Goal: Task Accomplishment & Management: Manage account settings

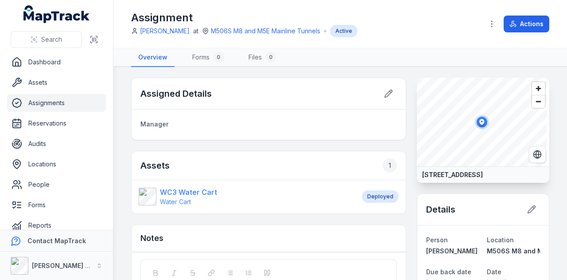
click at [188, 193] on strong "WC3 Water Cart" at bounding box center [188, 192] width 57 height 11
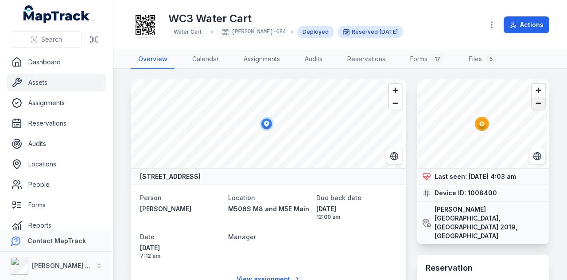
click at [532, 100] on span "Zoom out" at bounding box center [538, 103] width 13 height 12
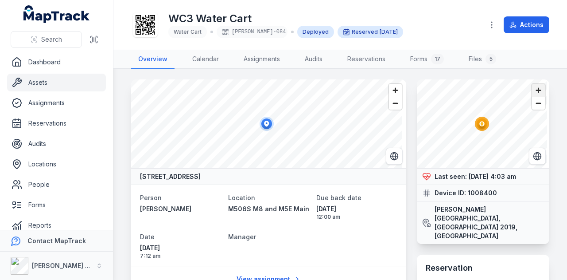
click at [532, 91] on span "Zoom in" at bounding box center [538, 90] width 13 height 13
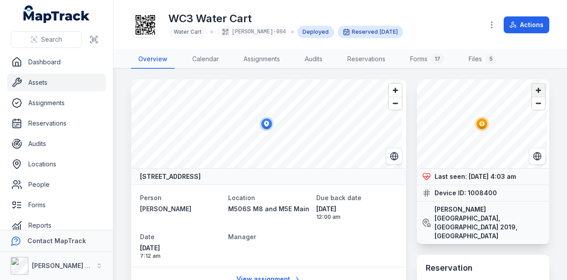
click at [532, 91] on span "Zoom in" at bounding box center [538, 90] width 13 height 13
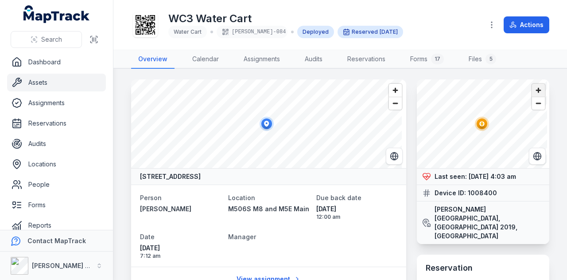
click at [532, 91] on span "Zoom in" at bounding box center [538, 90] width 13 height 13
click at [45, 82] on link "Assets" at bounding box center [56, 83] width 99 height 18
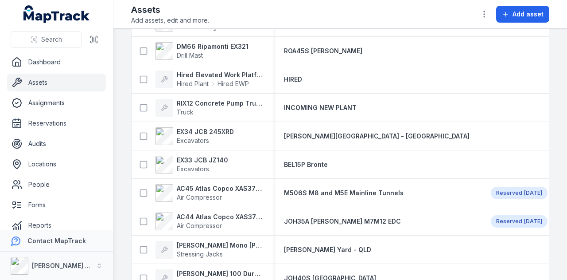
scroll to position [532, 0]
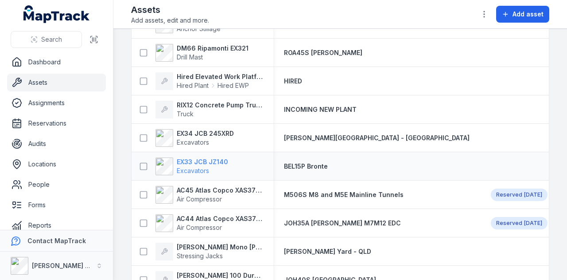
click at [217, 163] on strong "EX33 JCB JZ140" at bounding box center [202, 161] width 51 height 9
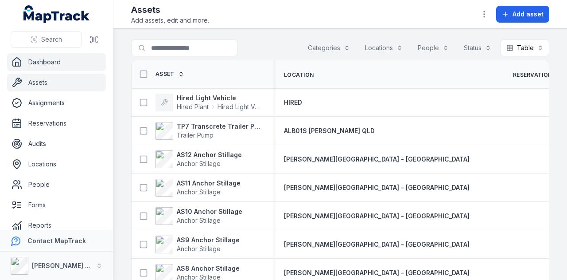
click at [65, 60] on link "Dashboard" at bounding box center [56, 62] width 99 height 18
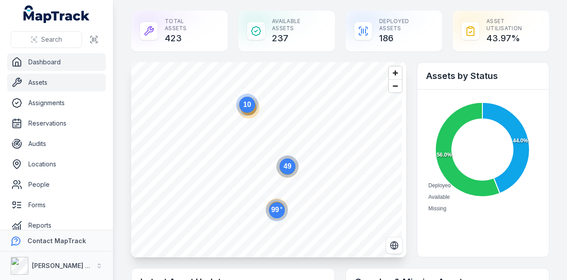
click at [89, 78] on link "Assets" at bounding box center [56, 83] width 99 height 18
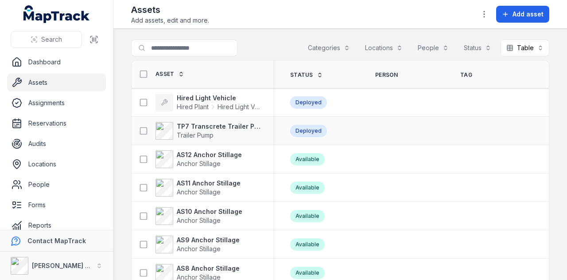
scroll to position [0, 321]
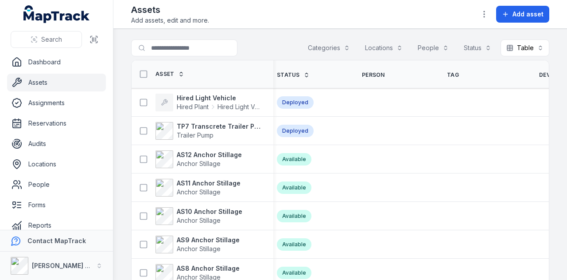
click at [539, 74] on span "Device ID" at bounding box center [552, 74] width 27 height 7
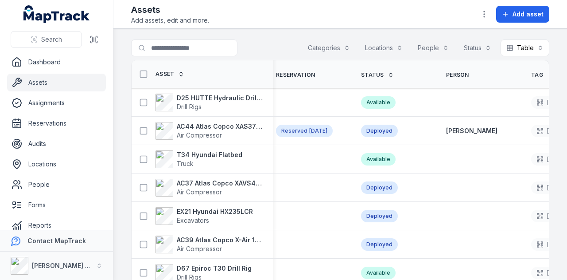
scroll to position [0, 290]
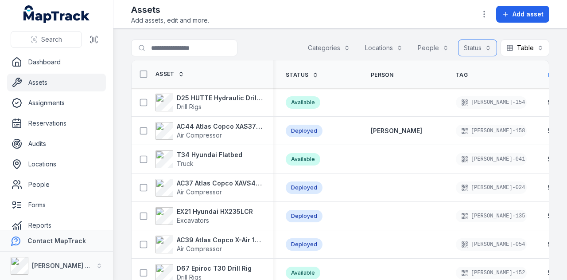
click at [471, 48] on button "Status" at bounding box center [477, 47] width 39 height 17
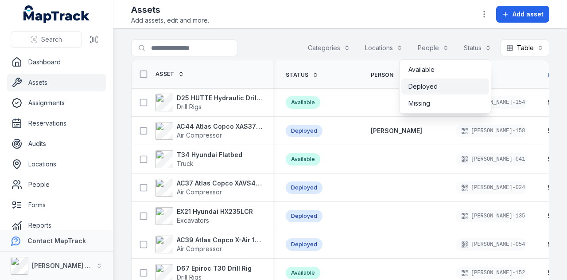
click at [447, 87] on div "Deployed" at bounding box center [446, 86] width 74 height 9
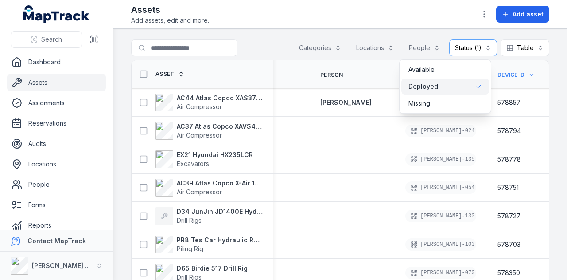
click at [370, 27] on div "Toggle Navigation Assets Add assets, edit and more. Add asset Search for assets…" at bounding box center [340, 140] width 454 height 280
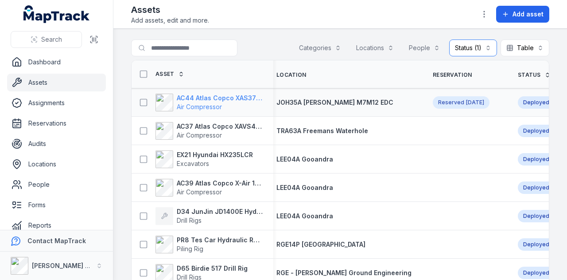
scroll to position [0, 5]
click at [247, 97] on strong "AC44 Atlas Copco XAS375TA" at bounding box center [220, 97] width 86 height 9
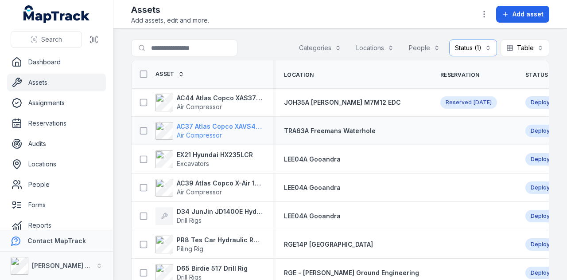
click at [201, 125] on strong "AC37 Atlas Copco XAVS450" at bounding box center [220, 126] width 86 height 9
click at [210, 156] on strong "EX21 Hyundai HX235LCR" at bounding box center [215, 154] width 76 height 9
click at [214, 213] on strong "D34 JunJin JD1400E Hydraulic Crawler Drill" at bounding box center [220, 211] width 86 height 9
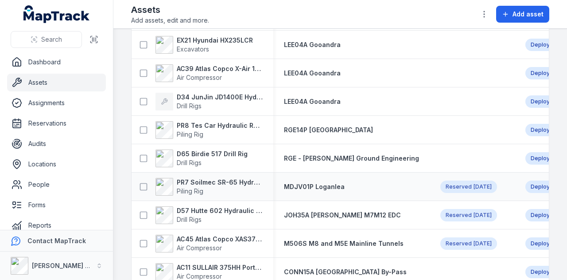
scroll to position [133, 0]
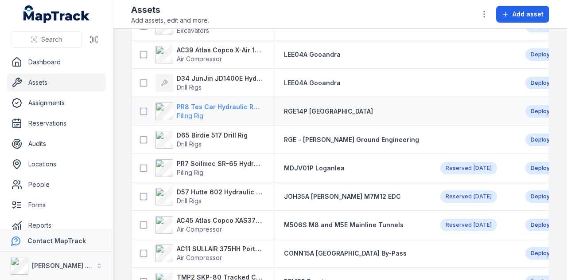
click at [218, 107] on strong "PR8 Tes Car Hydraulic Rotary Rig" at bounding box center [220, 106] width 86 height 9
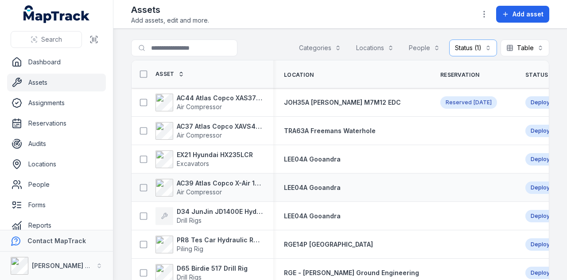
scroll to position [89, 0]
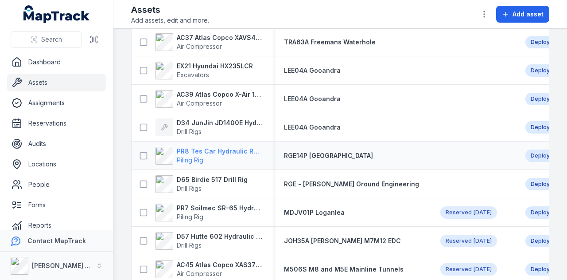
click at [211, 153] on strong "PR8 Tes Car Hydraulic Rotary Rig" at bounding box center [220, 151] width 86 height 9
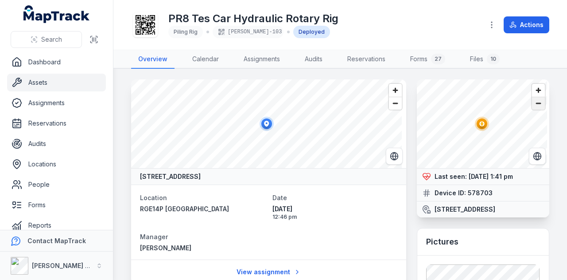
click at [532, 106] on span "Zoom out" at bounding box center [538, 103] width 13 height 12
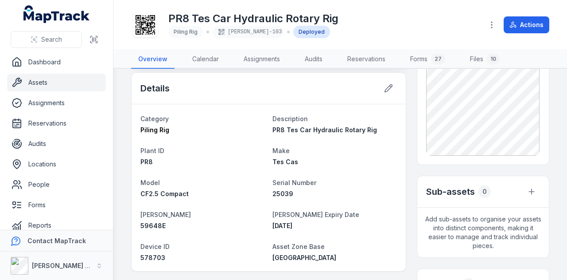
scroll to position [222, 0]
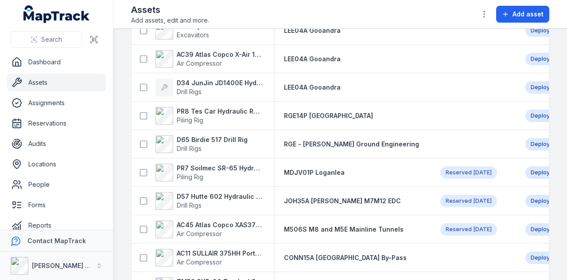
scroll to position [133, 0]
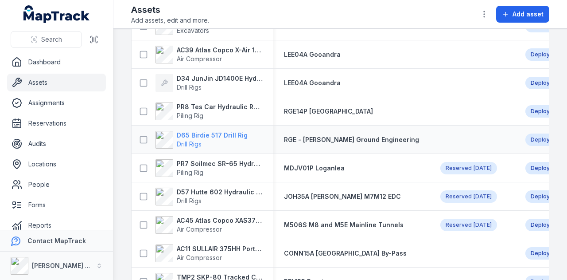
click at [214, 135] on strong "D65 Birdie 517 Drill Rig" at bounding box center [212, 135] width 71 height 9
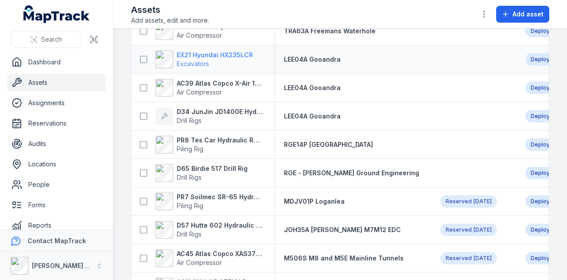
scroll to position [133, 0]
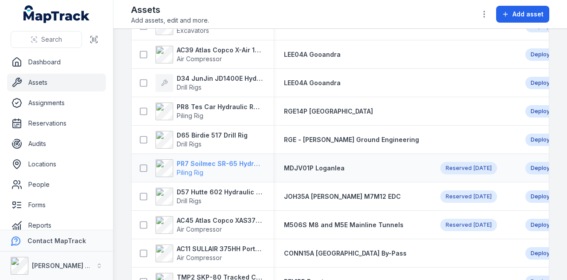
click at [226, 163] on strong "PR7 Soilmec SR-65 Hydraulic Rotary Rig" at bounding box center [220, 163] width 86 height 9
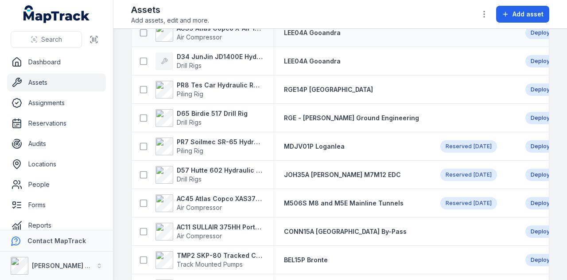
scroll to position [222, 0]
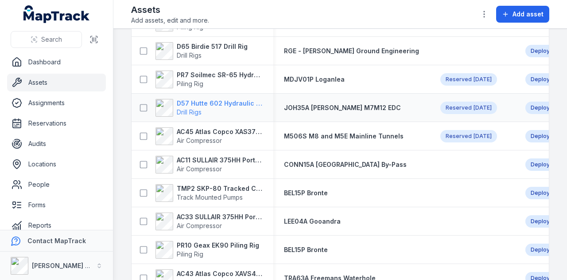
click at [230, 104] on strong "D57 Hutte 602 Hydraulic Crawler Drill" at bounding box center [220, 103] width 86 height 9
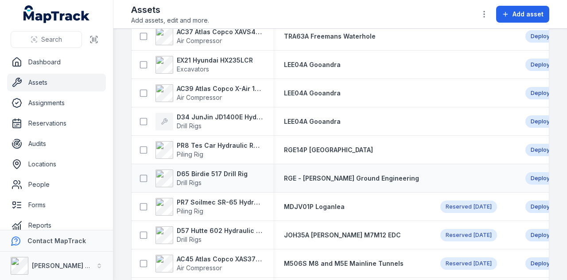
scroll to position [133, 0]
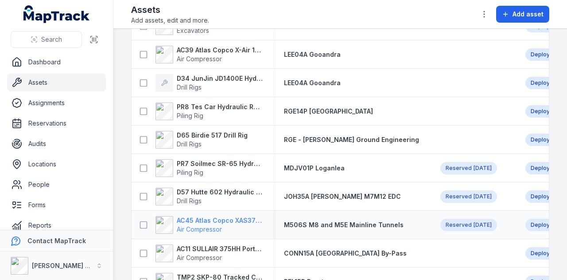
click at [242, 218] on strong "AC45 Atlas Copco XAS375TA" at bounding box center [220, 220] width 86 height 9
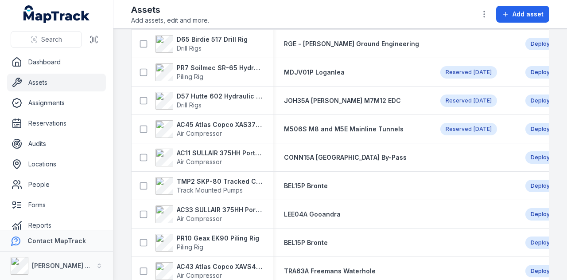
scroll to position [266, 0]
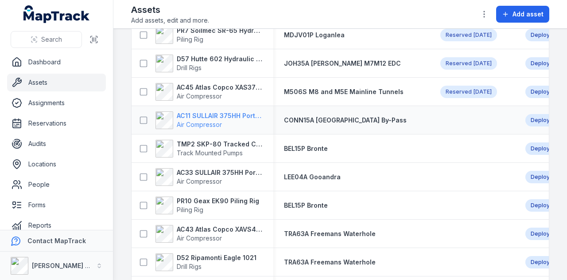
click at [212, 112] on strong "AC11 SULLAIR 375HH Portable Compressor" at bounding box center [220, 115] width 86 height 9
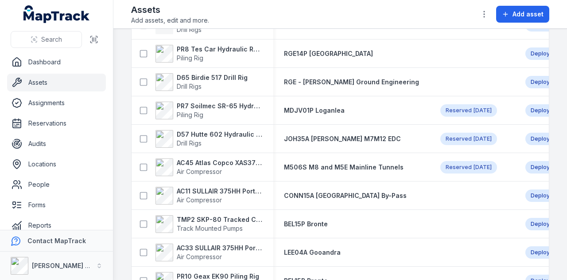
scroll to position [222, 0]
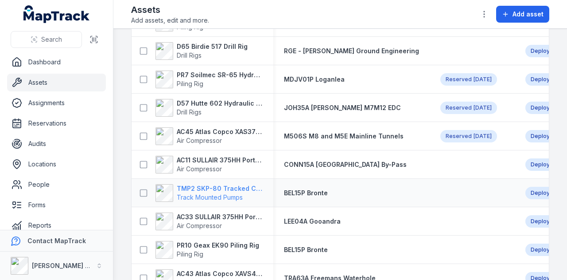
click at [230, 187] on strong "TMP2 SKP-80 Tracked Concrete Pump" at bounding box center [220, 188] width 86 height 9
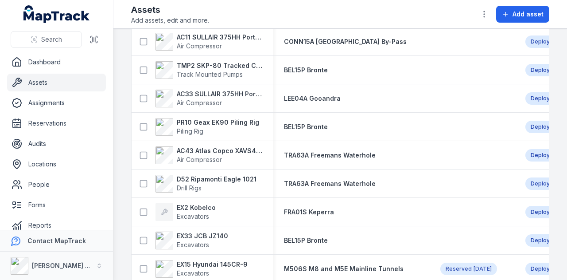
scroll to position [354, 0]
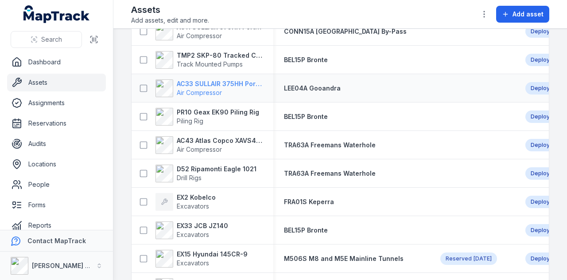
click at [217, 82] on strong "AC33 SULLAIR 375HH Portable Compressor" at bounding box center [220, 83] width 86 height 9
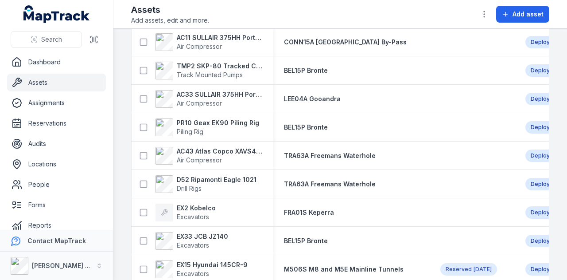
scroll to position [354, 0]
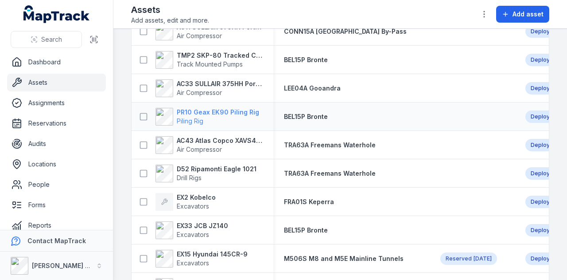
click at [216, 108] on strong "PR10 Geax EK90 Piling Rig" at bounding box center [218, 112] width 82 height 9
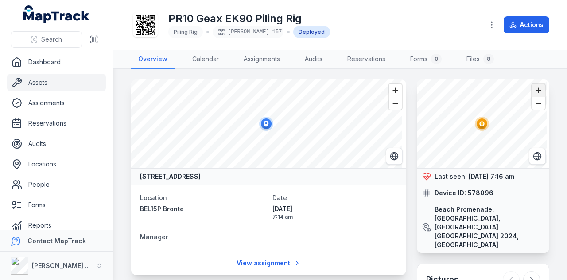
click at [532, 91] on span "Zoom in" at bounding box center [538, 90] width 13 height 13
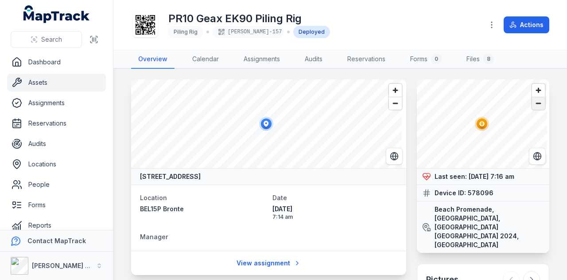
click at [532, 103] on span "Zoom out" at bounding box center [538, 103] width 13 height 12
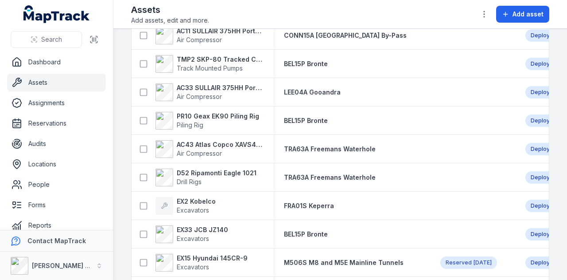
scroll to position [354, 0]
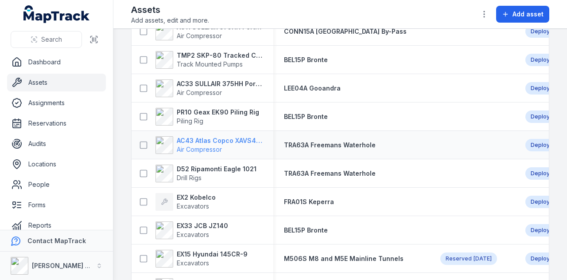
click at [232, 139] on strong "AC43 Atlas Copco XAVS450" at bounding box center [220, 140] width 86 height 9
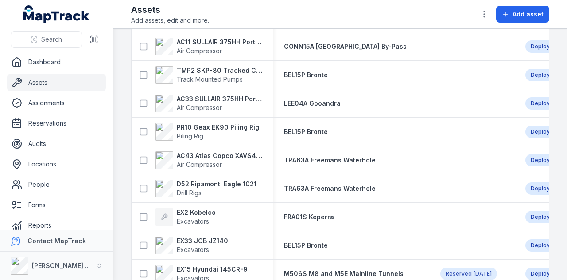
scroll to position [399, 0]
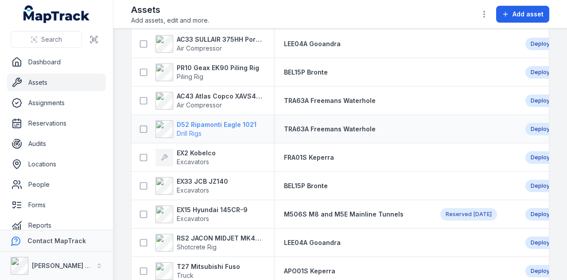
click at [228, 129] on span "Drill Rigs" at bounding box center [217, 133] width 80 height 9
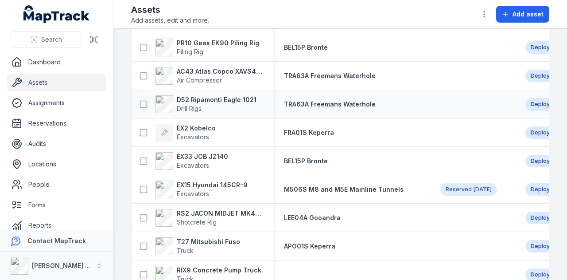
scroll to position [468, 0]
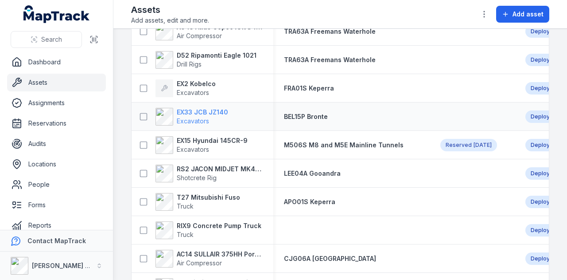
click at [214, 109] on strong "EX33 JCB JZ140" at bounding box center [202, 112] width 51 height 9
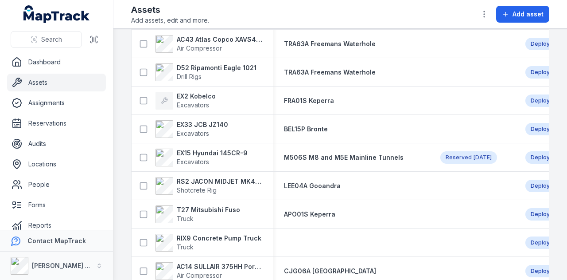
scroll to position [487, 0]
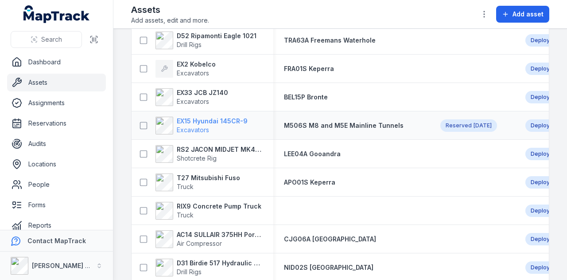
click at [227, 118] on strong "EX15 Hyundai 145CR-9" at bounding box center [212, 121] width 71 height 9
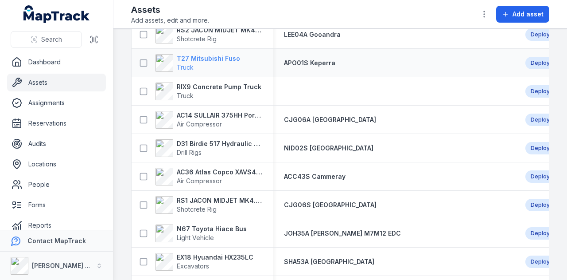
scroll to position [620, 0]
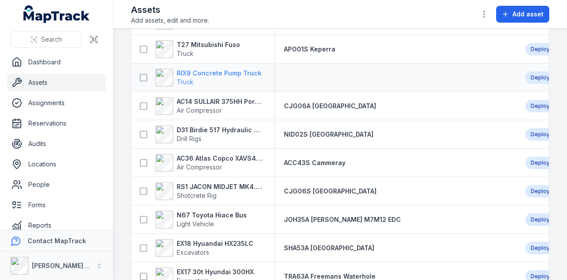
click at [238, 72] on strong "RIX9 Concrete Pump Truck" at bounding box center [219, 73] width 85 height 9
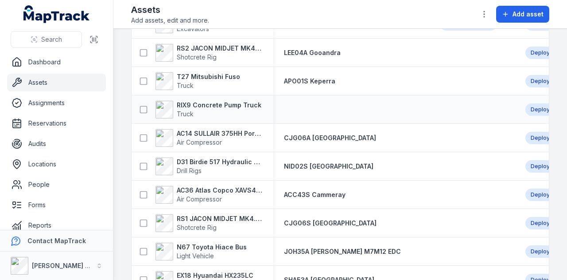
scroll to position [576, 0]
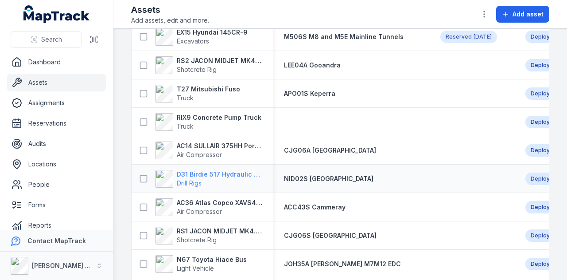
click at [226, 172] on strong "D31 Birdie 517 Hydraulic Drill Rig" at bounding box center [220, 174] width 86 height 9
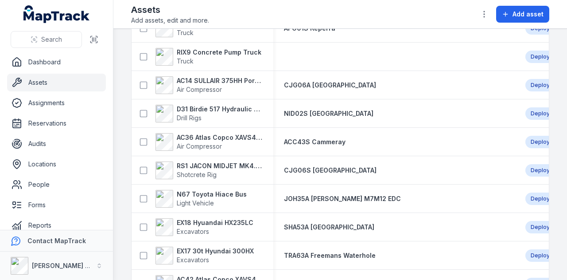
scroll to position [665, 0]
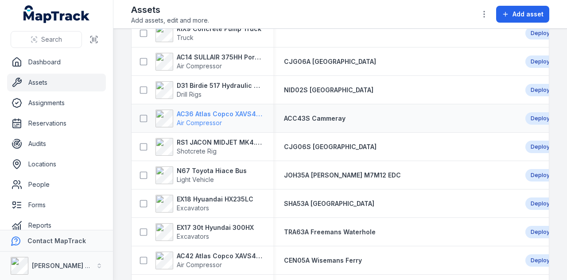
click at [215, 114] on strong "AC36 Atlas Copco XAVS450" at bounding box center [220, 113] width 86 height 9
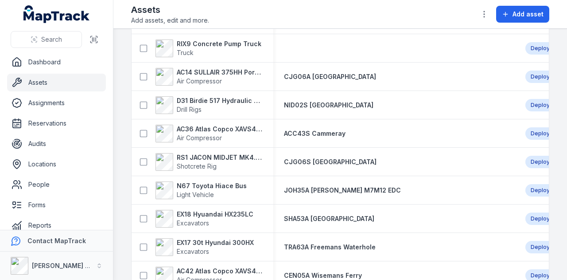
scroll to position [665, 0]
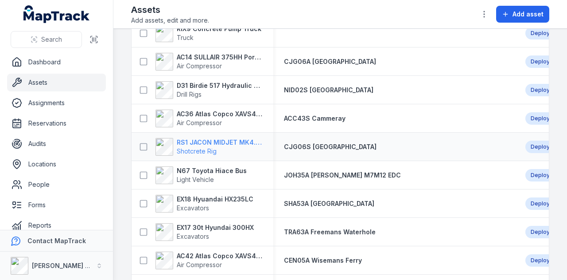
click at [230, 141] on strong "RS1 JACON MIDJET MK4.5 Shot Crete Spray Pump" at bounding box center [220, 142] width 86 height 9
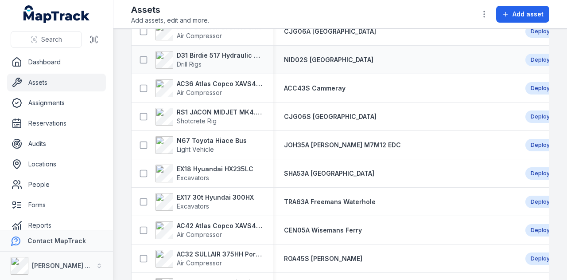
scroll to position [709, 0]
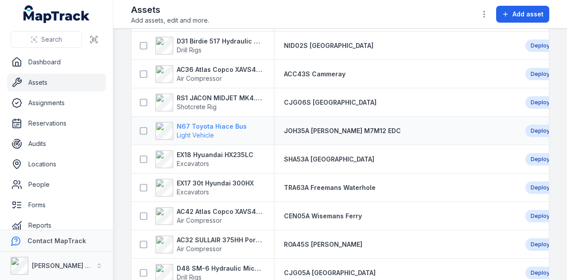
click at [238, 125] on strong "N67 Toyota Hiace Bus" at bounding box center [212, 126] width 70 height 9
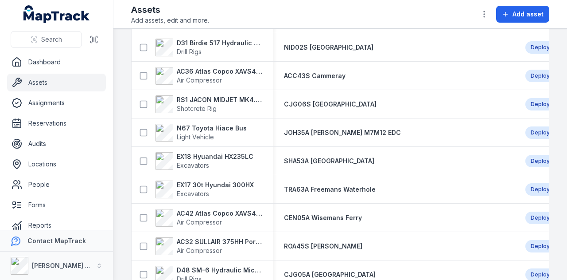
scroll to position [709, 0]
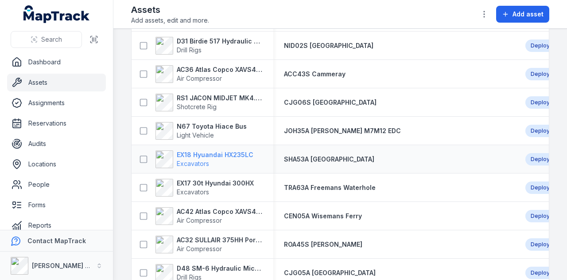
click at [232, 152] on strong "EX18 Hyuandai HX235LC" at bounding box center [215, 154] width 77 height 9
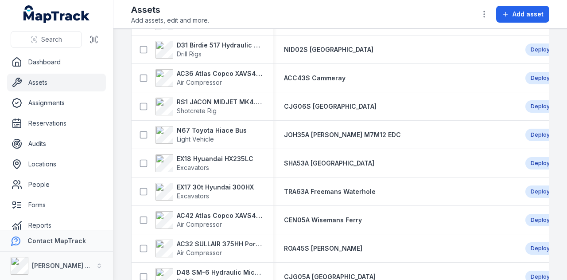
scroll to position [709, 0]
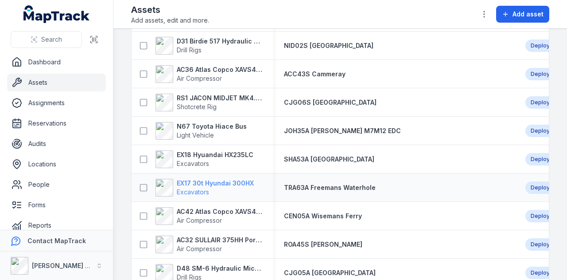
click at [231, 186] on strong "EX17 30t Hyundai 300HX" at bounding box center [215, 183] width 77 height 9
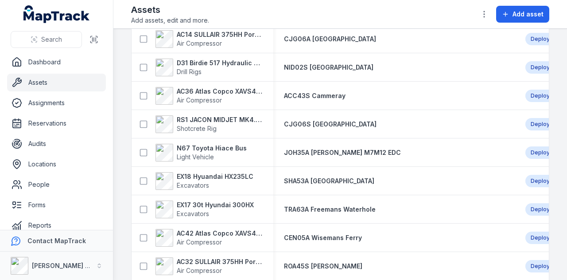
scroll to position [709, 0]
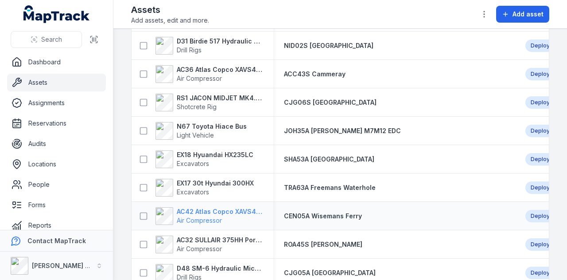
click at [221, 210] on strong "AC42 Atlas Copco XAVS450" at bounding box center [220, 211] width 86 height 9
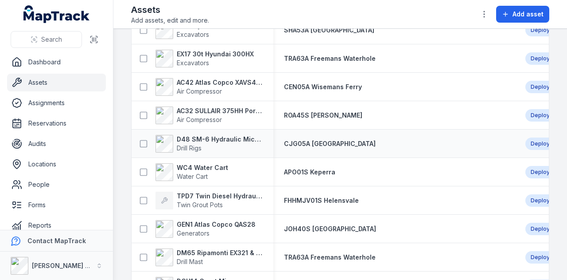
scroll to position [842, 0]
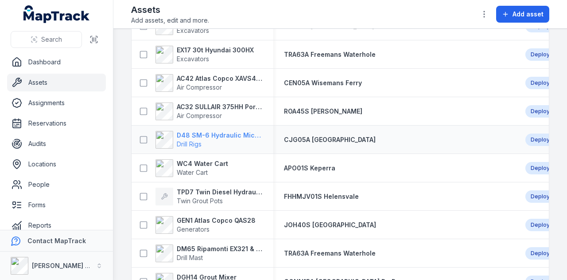
click at [237, 136] on strong "D48 SM-6 Hydraulic Micro Drill Rig" at bounding box center [220, 135] width 86 height 9
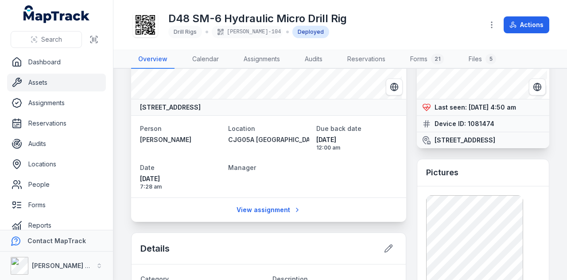
scroll to position [89, 0]
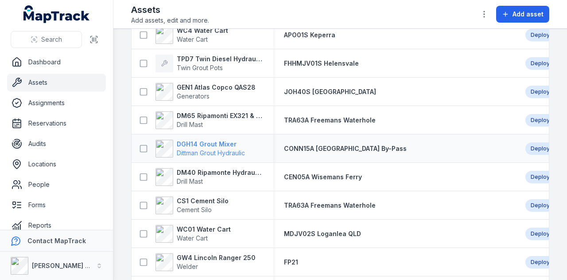
scroll to position [1019, 0]
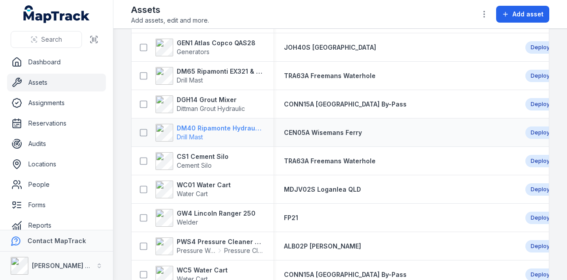
click at [223, 125] on strong "DM40 Ripamonte Hydraulic Drill Mast & EuroDrill RH10X" at bounding box center [220, 128] width 86 height 9
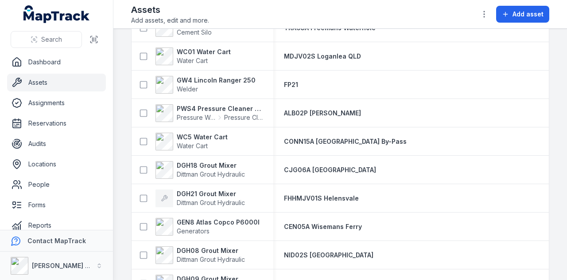
scroll to position [1063, 0]
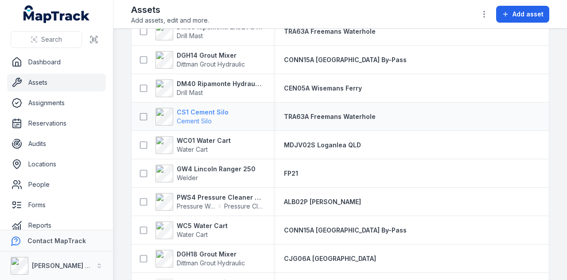
click at [213, 111] on strong "CS1 Cement Silo" at bounding box center [203, 112] width 52 height 9
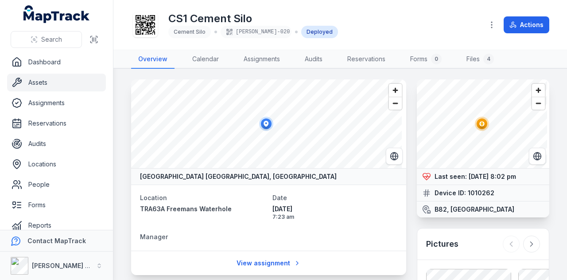
scroll to position [105, 0]
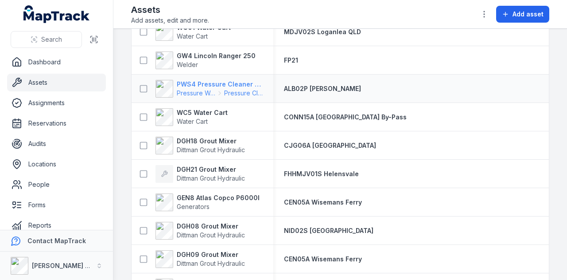
scroll to position [1212, 0]
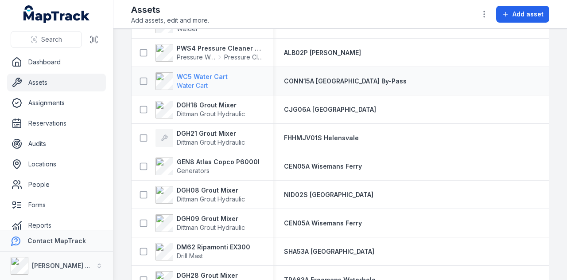
click at [217, 76] on strong "WC5 Water Cart" at bounding box center [202, 76] width 51 height 9
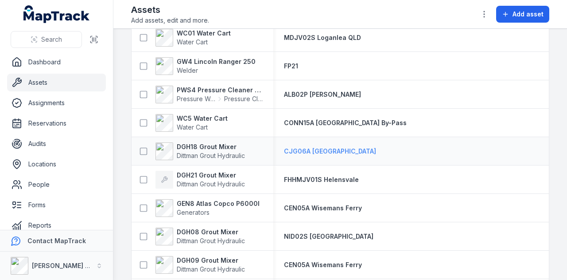
scroll to position [1152, 0]
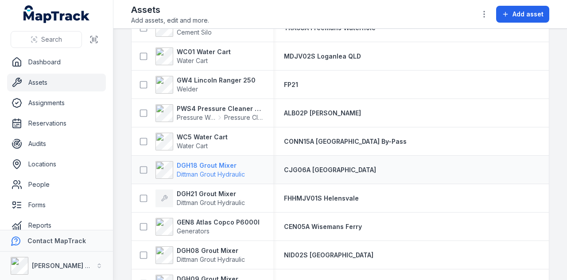
click at [209, 166] on strong "DGH18 Grout Mixer" at bounding box center [211, 165] width 68 height 9
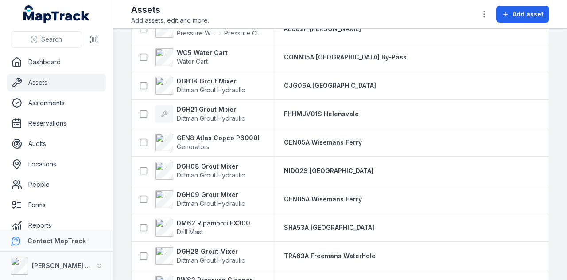
scroll to position [1241, 0]
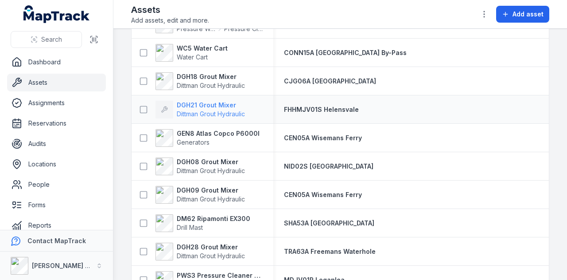
click at [210, 101] on strong "DGH21 Grout Mixer" at bounding box center [211, 105] width 68 height 9
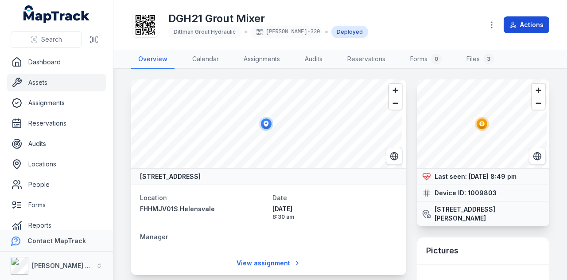
click at [517, 24] on icon at bounding box center [513, 24] width 7 height 7
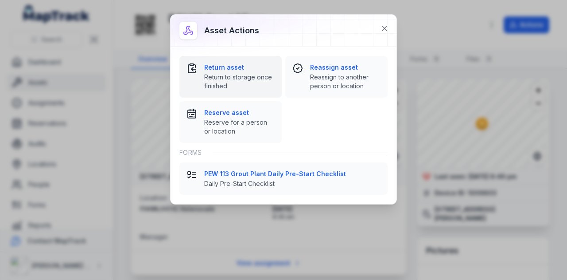
click at [225, 73] on span "Return to storage once finished" at bounding box center [239, 82] width 70 height 18
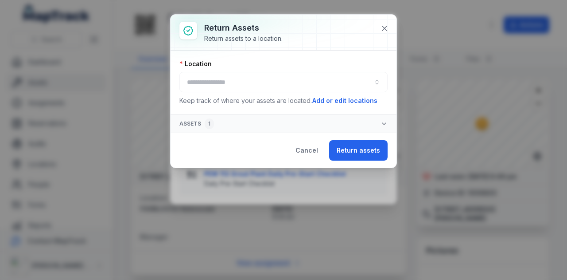
click at [246, 81] on div at bounding box center [283, 82] width 208 height 20
click at [245, 86] on button "button" at bounding box center [283, 82] width 208 height 20
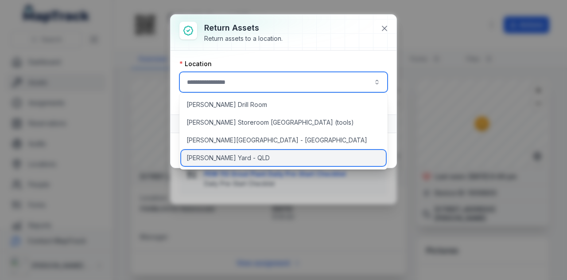
click at [253, 157] on div "[PERSON_NAME] Yard - QLD" at bounding box center [283, 158] width 205 height 16
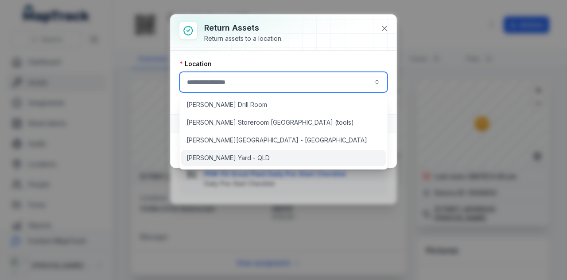
type input "**********"
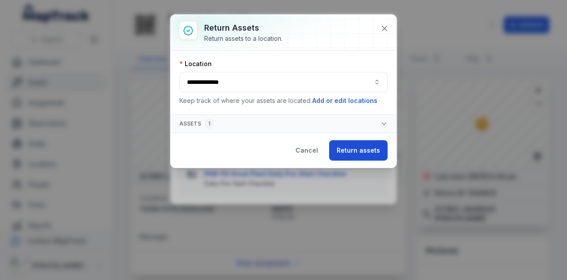
click at [361, 152] on button "Return assets" at bounding box center [358, 150] width 58 height 20
